Goal: Register for event/course

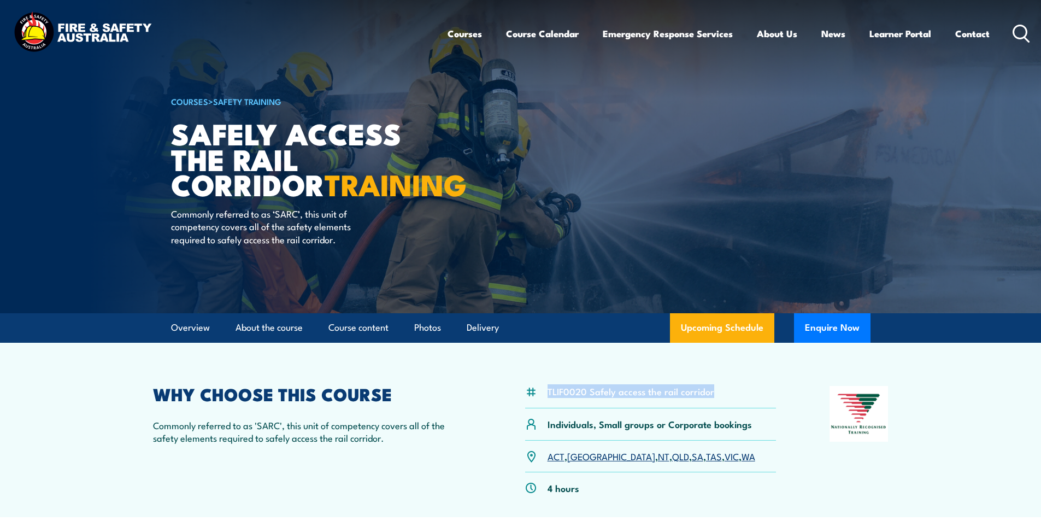
click at [1022, 28] on icon at bounding box center [1021, 34] width 17 height 18
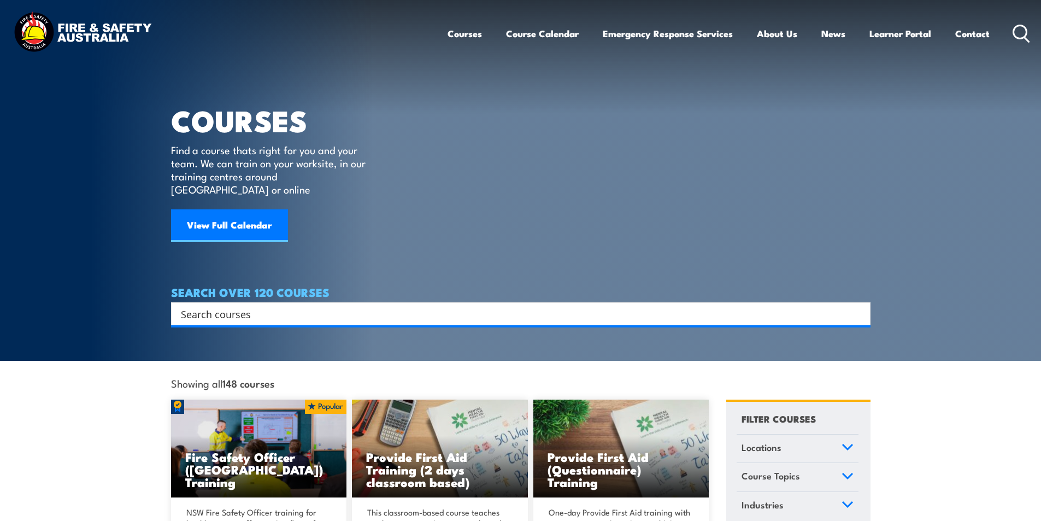
click at [255, 306] on input "Search input" at bounding box center [514, 314] width 666 height 16
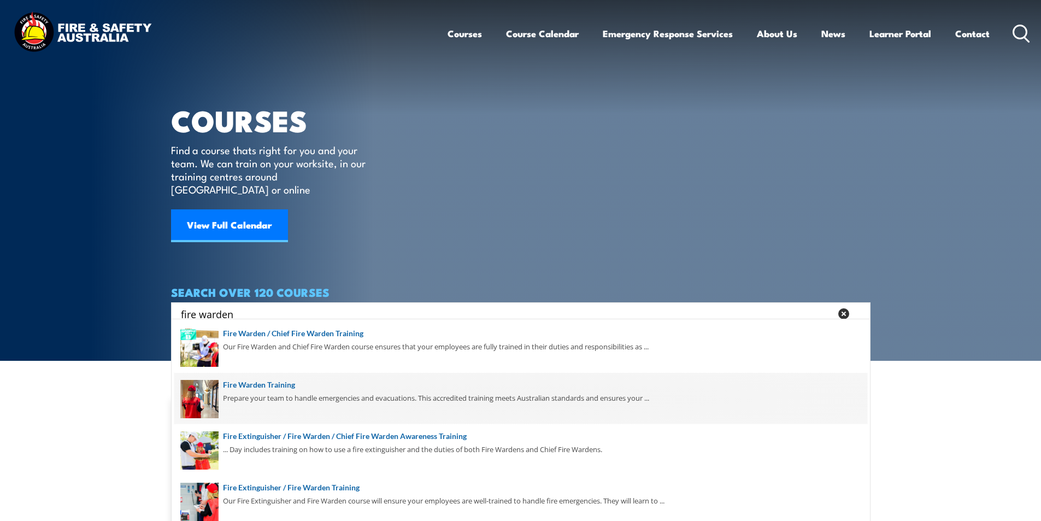
type input "fire warden"
click at [284, 384] on span at bounding box center [520, 398] width 693 height 51
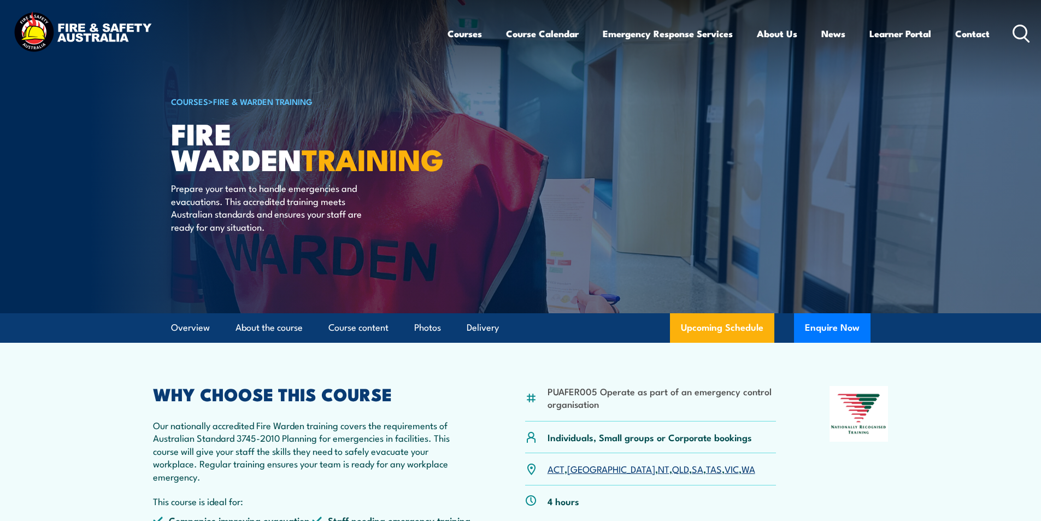
click at [742, 467] on link "WA" at bounding box center [749, 468] width 14 height 13
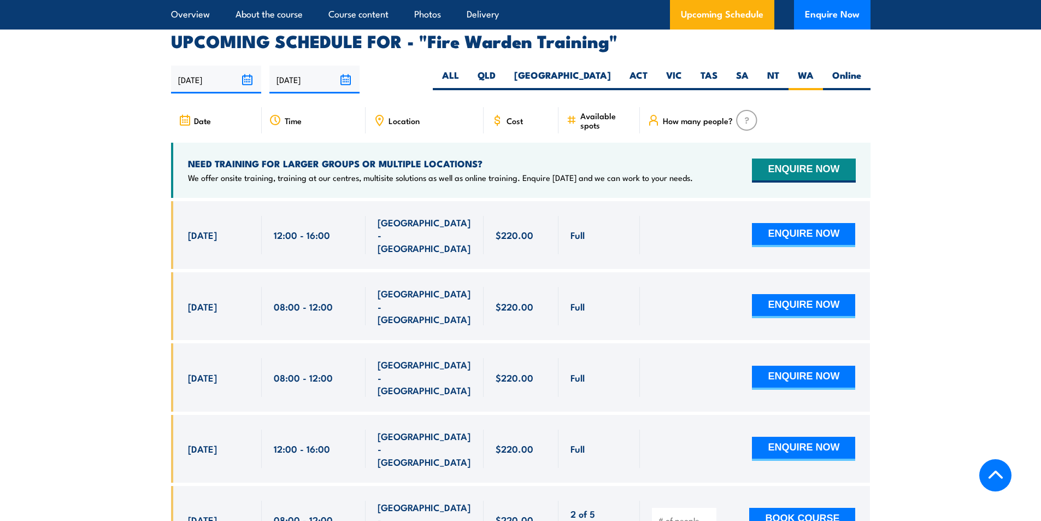
scroll to position [2033, 0]
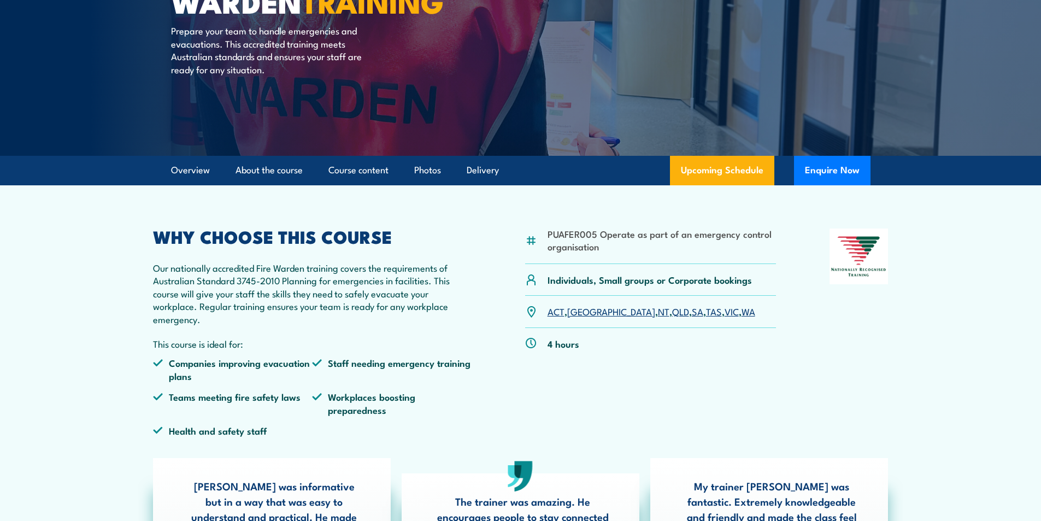
scroll to position [164, 0]
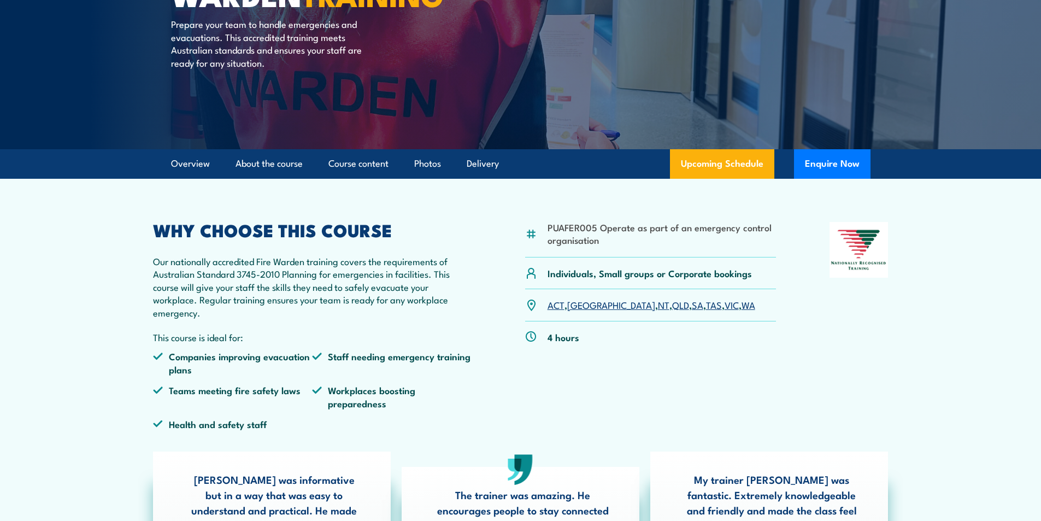
click at [725, 305] on link "VIC" at bounding box center [732, 304] width 14 height 13
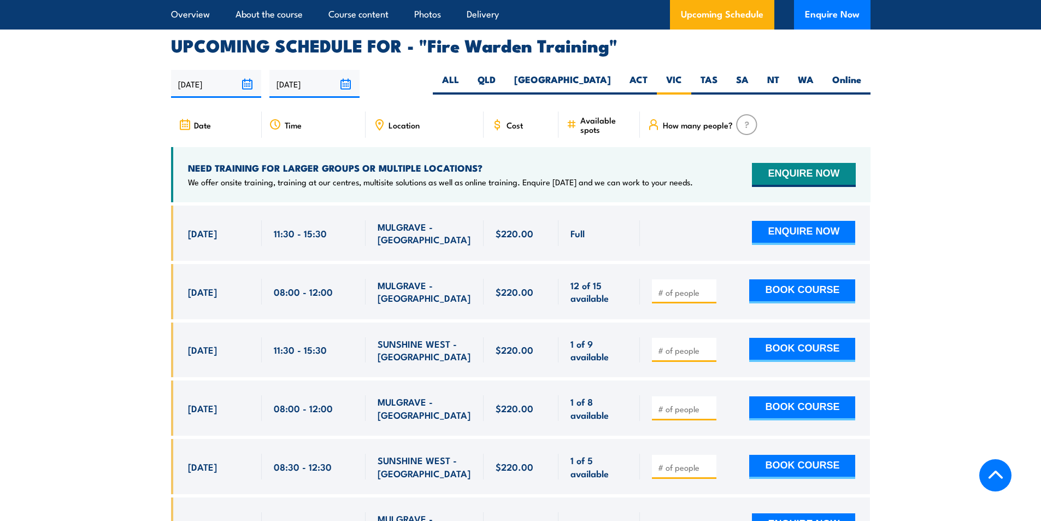
scroll to position [2033, 0]
